Goal: Check status

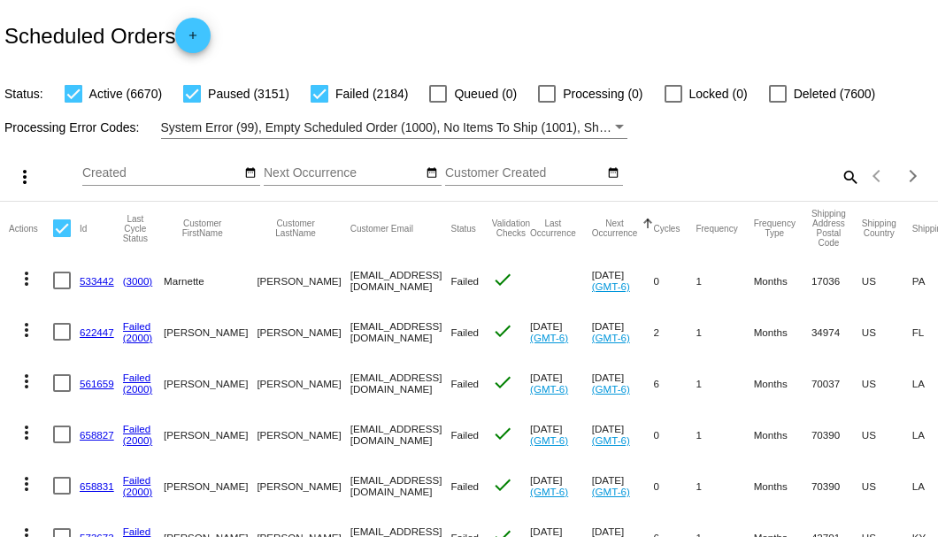
click at [839, 190] on mat-icon "search" at bounding box center [849, 176] width 21 height 27
click at [839, 181] on input "Search" at bounding box center [744, 173] width 234 height 14
click at [761, 181] on input "Search" at bounding box center [744, 173] width 234 height 14
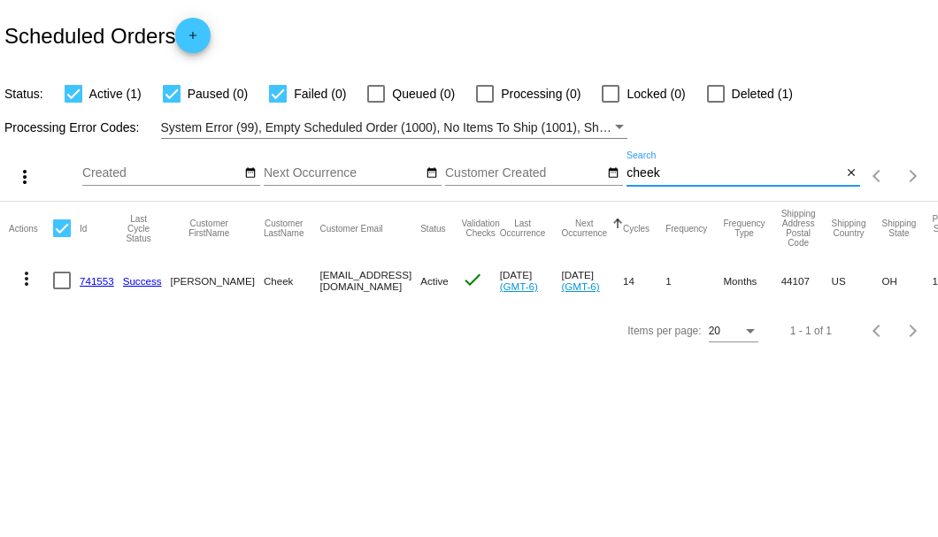
type input "cheek"
click at [92, 277] on link "741553" at bounding box center [97, 281] width 35 height 12
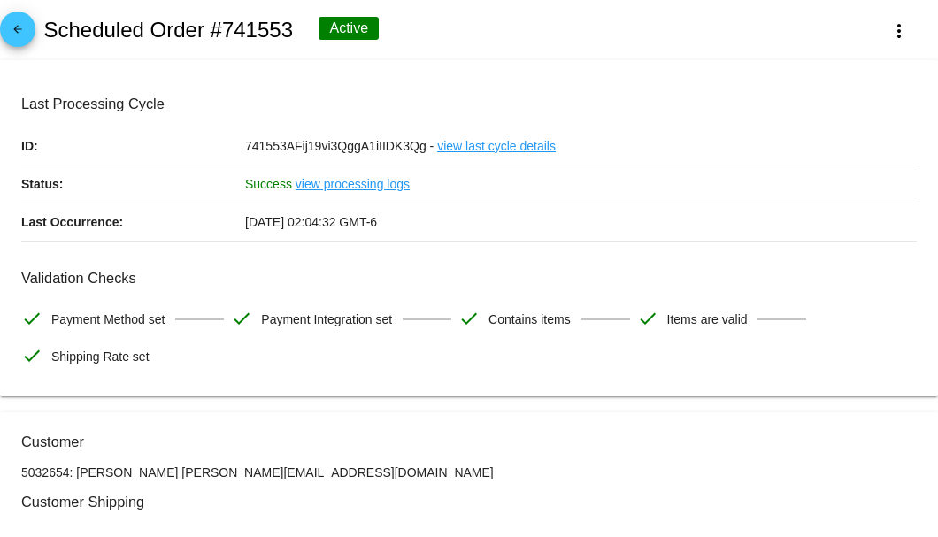
scroll to position [235, 0]
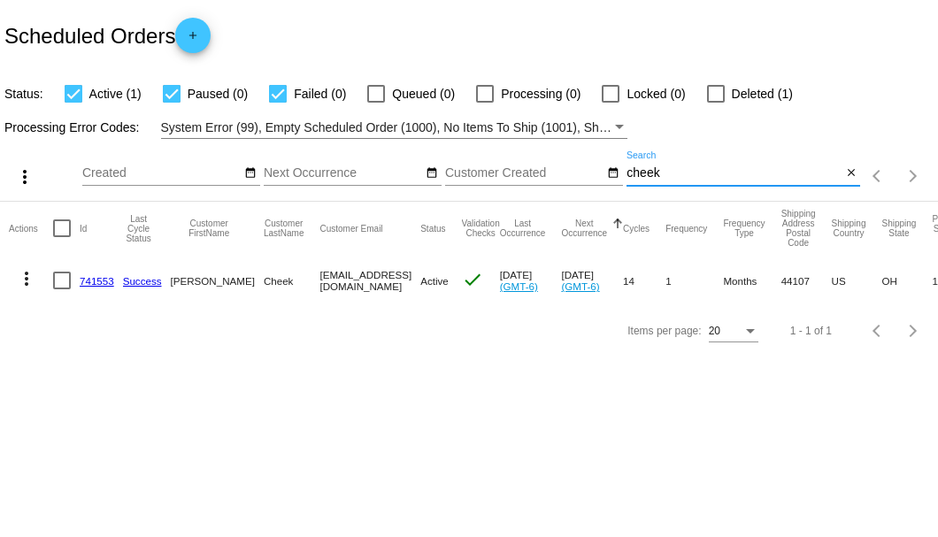
drag, startPoint x: 676, startPoint y: 172, endPoint x: 629, endPoint y: 174, distance: 47.0
click at [629, 174] on input "cheek" at bounding box center [734, 173] width 215 height 14
paste input "[EMAIL_ADDRESS][DOMAIN_NAME]"
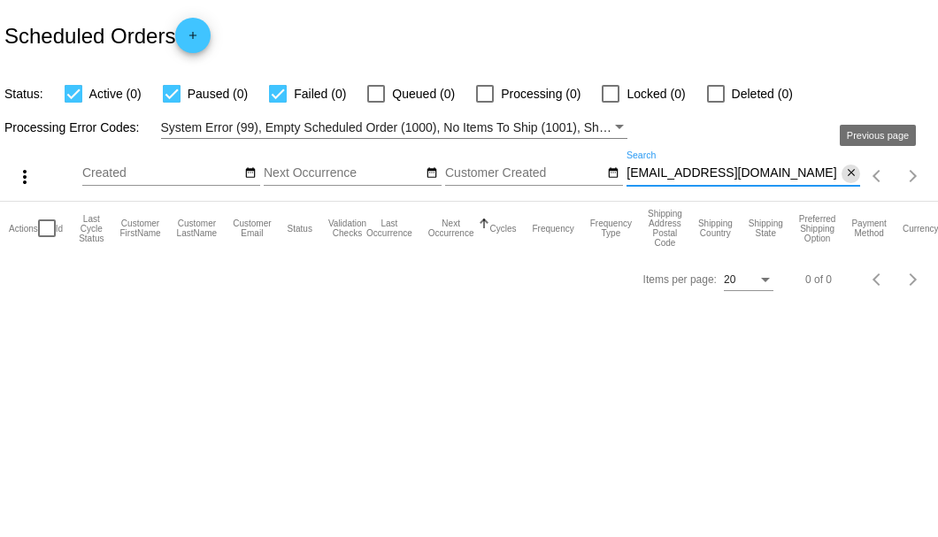
type input "[EMAIL_ADDRESS][DOMAIN_NAME]"
click at [850, 175] on mat-icon "close" at bounding box center [851, 173] width 12 height 14
